Goal: Navigation & Orientation: Understand site structure

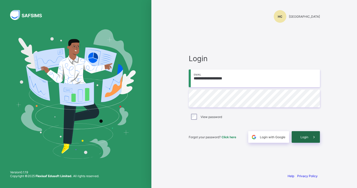
click at [307, 138] on span "Login" at bounding box center [304, 137] width 8 height 4
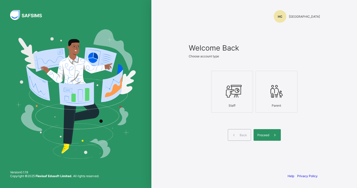
click at [232, 96] on icon at bounding box center [232, 90] width 18 height 15
click at [262, 135] on span "Proceed" at bounding box center [263, 135] width 12 height 4
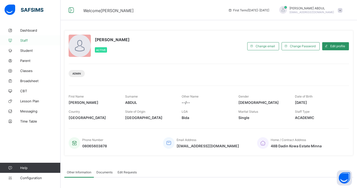
click at [24, 41] on span "Staff" at bounding box center [40, 40] width 40 height 4
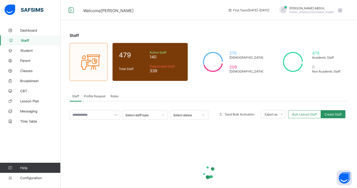
click at [95, 96] on span "Profile Request" at bounding box center [94, 96] width 21 height 4
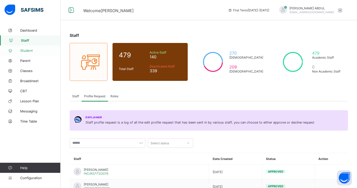
click at [29, 50] on span "Student" at bounding box center [40, 50] width 40 height 4
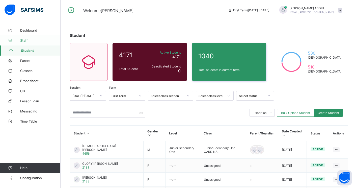
click at [24, 40] on span "Staff" at bounding box center [40, 40] width 40 height 4
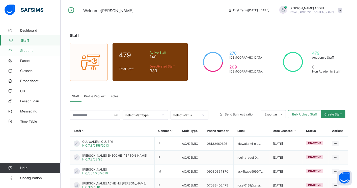
click at [26, 49] on span "Student" at bounding box center [40, 50] width 40 height 4
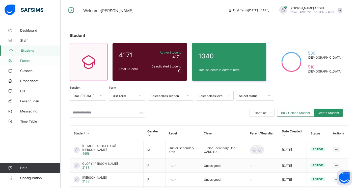
click at [29, 63] on link "Parent" at bounding box center [30, 60] width 61 height 10
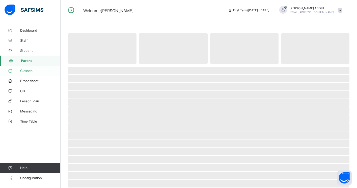
click at [29, 73] on link "Classes" at bounding box center [30, 71] width 61 height 10
click at [28, 61] on span "Parent" at bounding box center [40, 60] width 40 height 4
click at [29, 69] on span "Classes" at bounding box center [40, 71] width 40 height 4
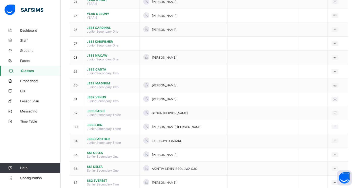
scroll to position [439, 0]
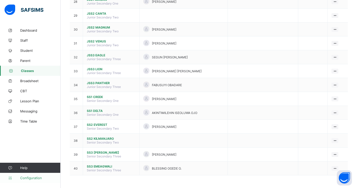
click at [31, 179] on span "Configuration" at bounding box center [40, 177] width 40 height 4
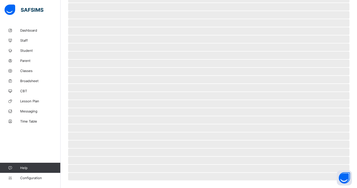
scroll to position [10, 0]
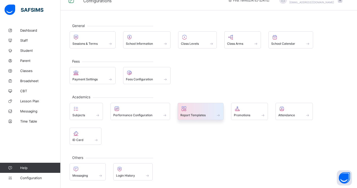
click at [187, 109] on icon at bounding box center [183, 108] width 7 height 6
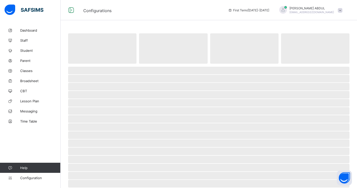
scroll to position [88, 0]
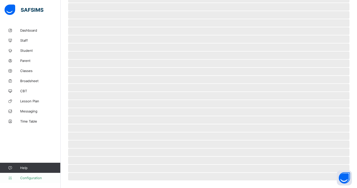
click at [43, 179] on span "Configuration" at bounding box center [40, 177] width 40 height 4
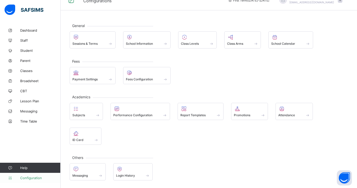
scroll to position [10, 0]
click at [241, 113] on div "Promotions" at bounding box center [250, 115] width 32 height 4
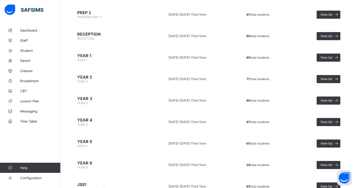
scroll to position [124, 0]
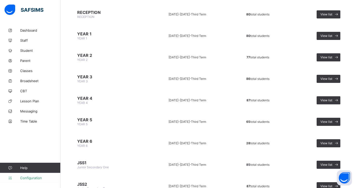
click at [36, 177] on span "Configuration" at bounding box center [40, 177] width 40 height 4
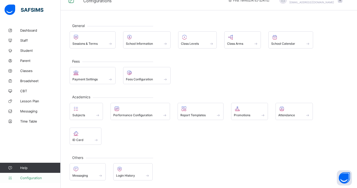
scroll to position [10, 0]
click at [126, 175] on span "Login History" at bounding box center [125, 175] width 19 height 4
